Goal: Information Seeking & Learning: Check status

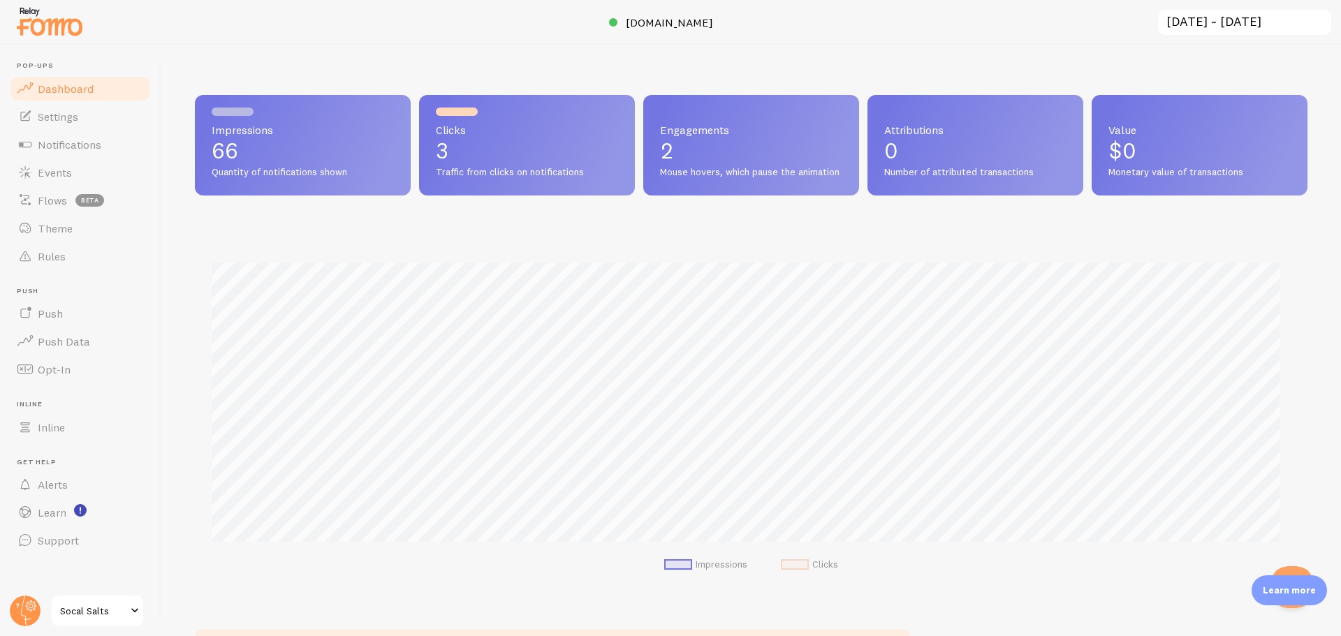
scroll to position [367, 1103]
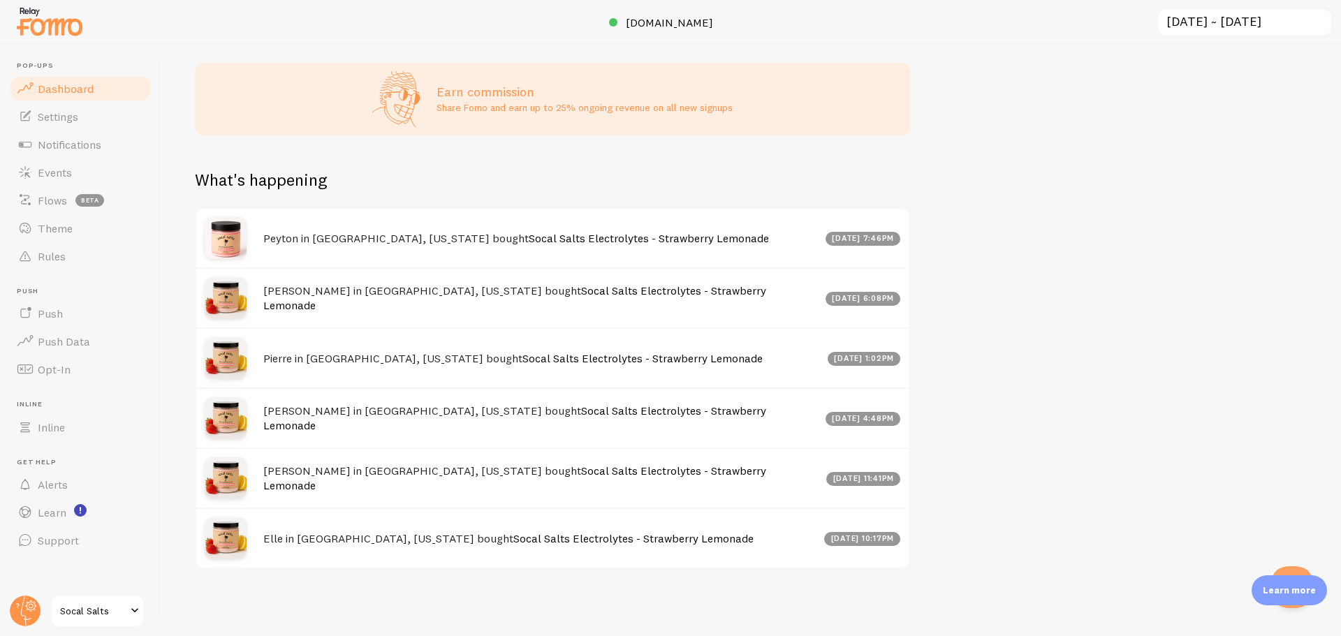
click at [79, 95] on span "Dashboard" at bounding box center [66, 89] width 56 height 14
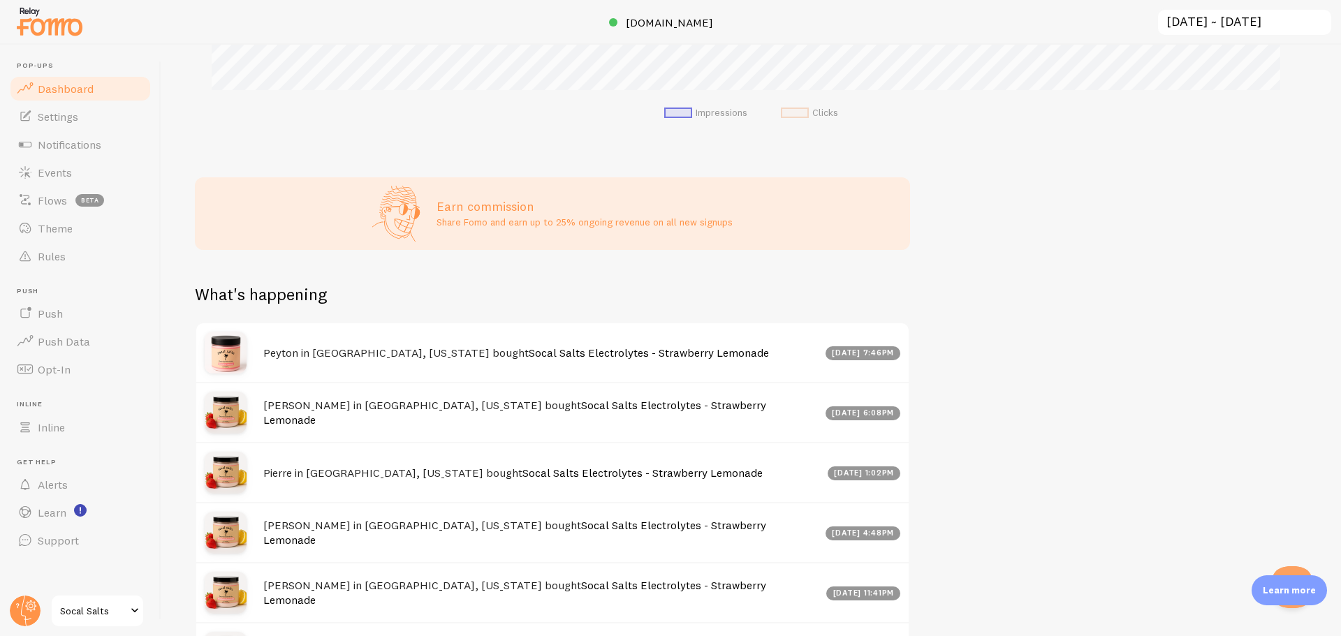
scroll to position [298, 0]
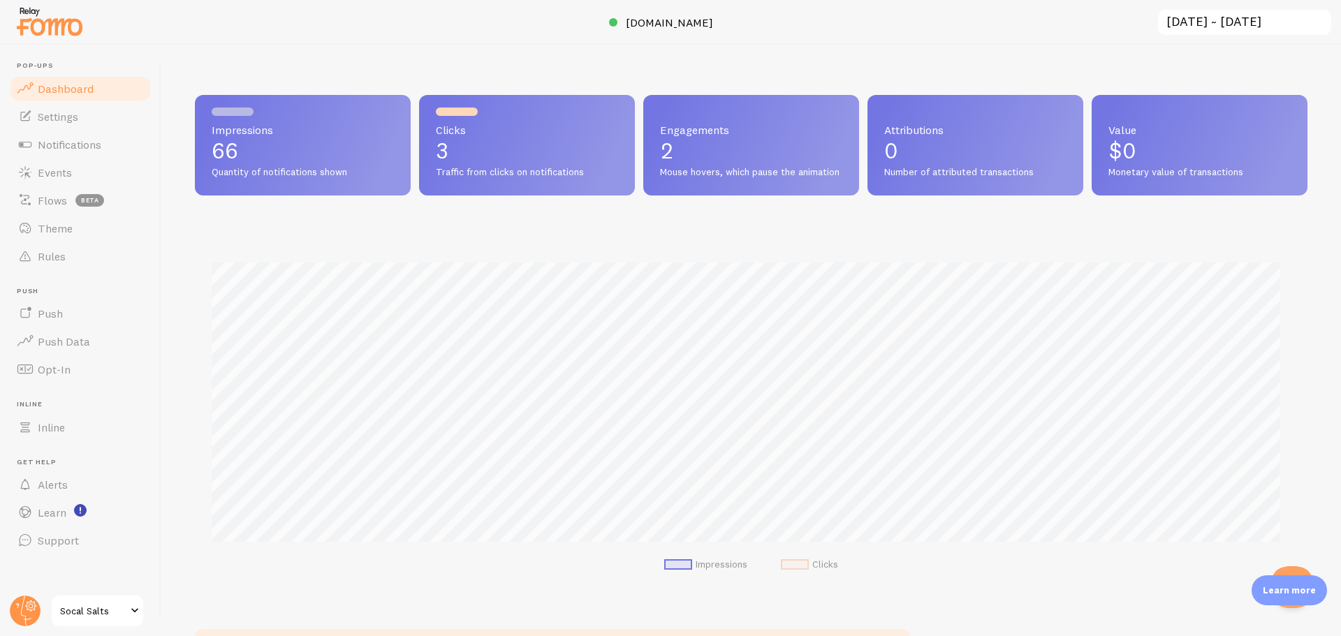
scroll to position [367, 1103]
click at [228, 147] on p "66" at bounding box center [303, 151] width 182 height 22
drag, startPoint x: 235, startPoint y: 122, endPoint x: 274, endPoint y: 140, distance: 42.2
click at [274, 140] on div "Impressions 66 Quantity of notifications shown" at bounding box center [303, 145] width 216 height 101
click at [274, 140] on p "66" at bounding box center [303, 151] width 182 height 22
